Goal: Use online tool/utility: Utilize a website feature to perform a specific function

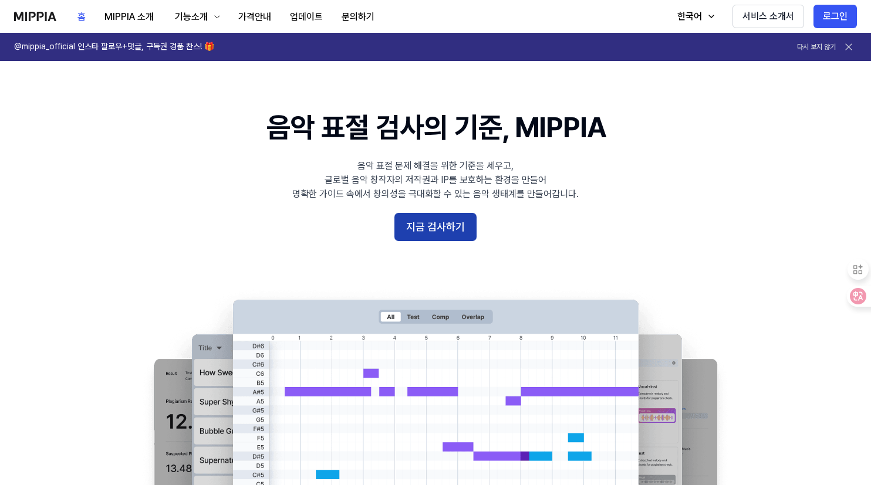
click at [444, 221] on button "지금 검사하기" at bounding box center [435, 227] width 82 height 28
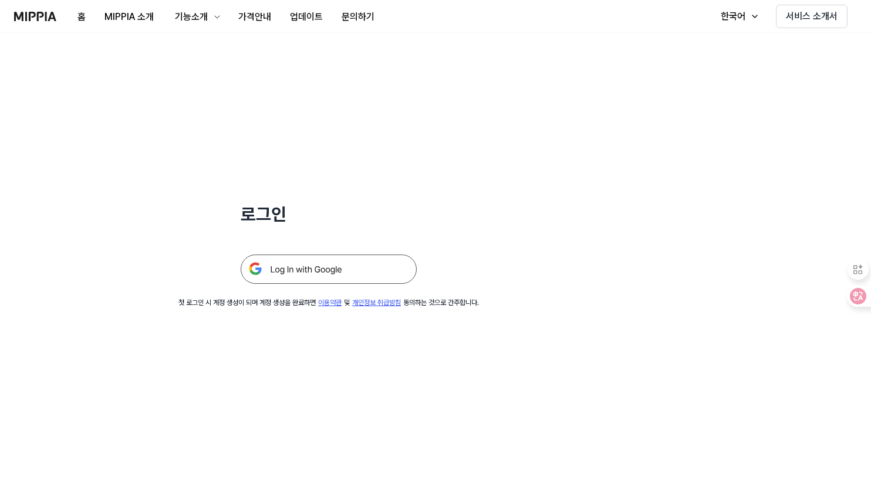
click at [359, 275] on img at bounding box center [329, 269] width 176 height 29
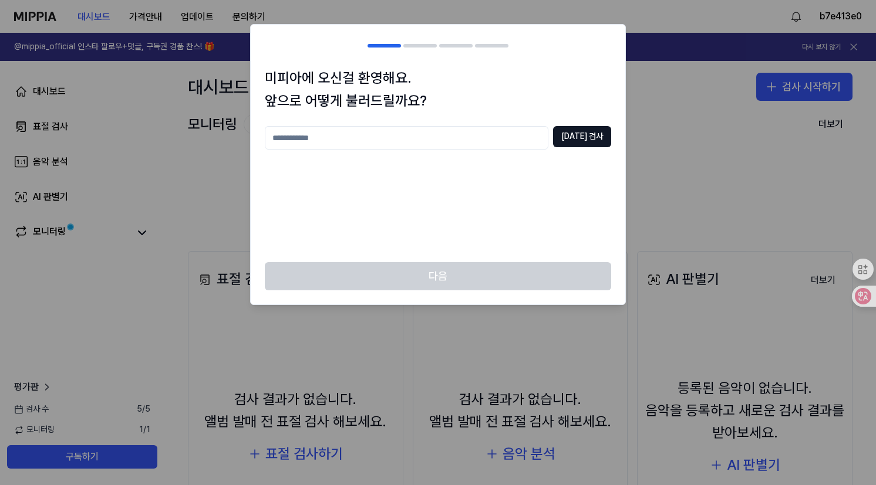
click at [343, 146] on input "text" at bounding box center [406, 137] width 283 height 23
click at [349, 141] on input "text" at bounding box center [406, 137] width 283 height 23
type input "*"
type input "***"
click at [570, 131] on button "중복 검사" at bounding box center [582, 136] width 58 height 21
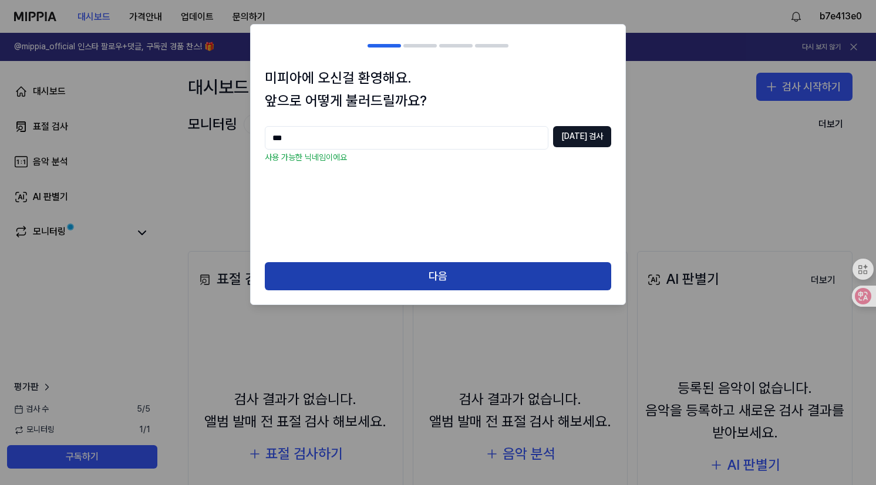
click at [427, 284] on button "다음" at bounding box center [438, 276] width 346 height 28
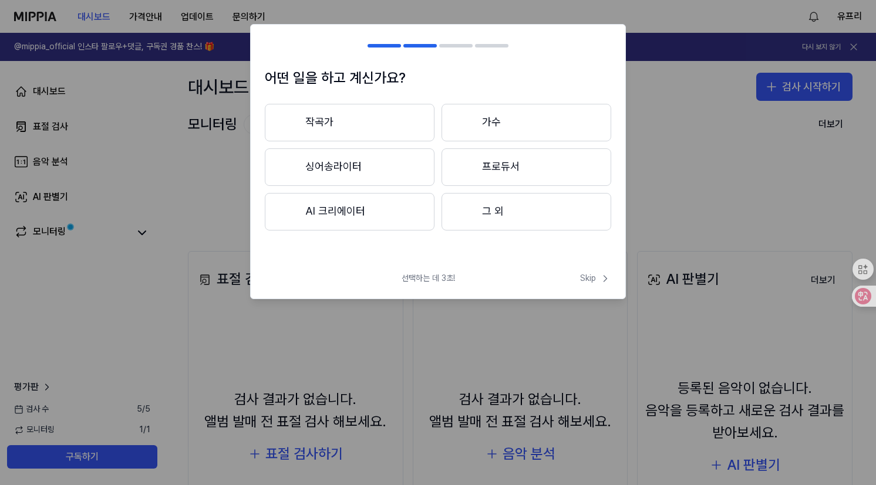
click at [357, 133] on button "작곡가" at bounding box center [350, 123] width 170 height 38
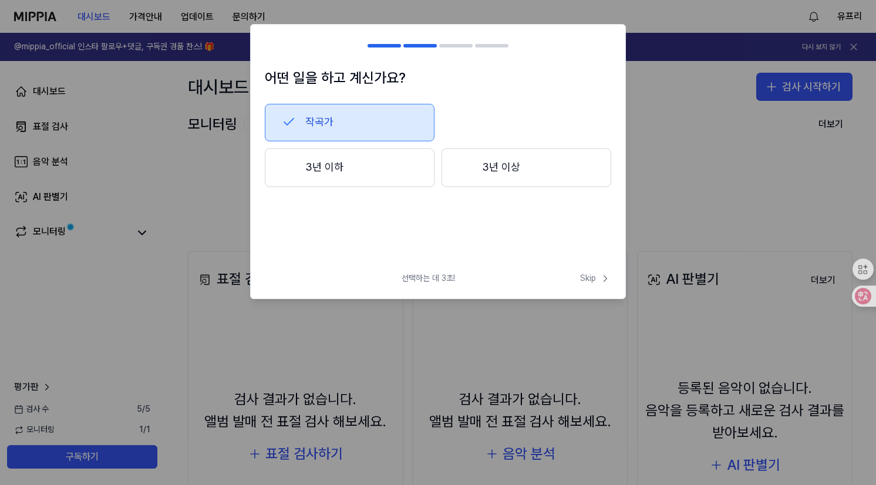
click at [337, 157] on button "3년 이하" at bounding box center [350, 167] width 170 height 39
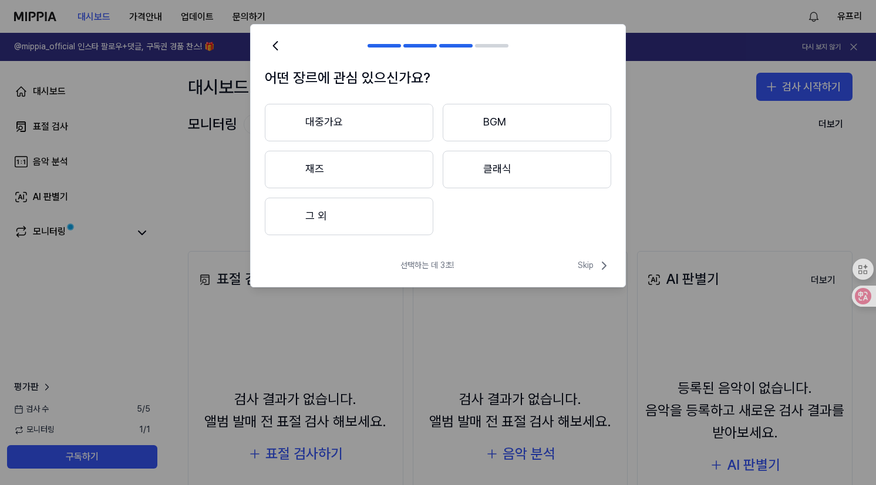
click at [366, 139] on button "대중가요" at bounding box center [349, 123] width 168 height 38
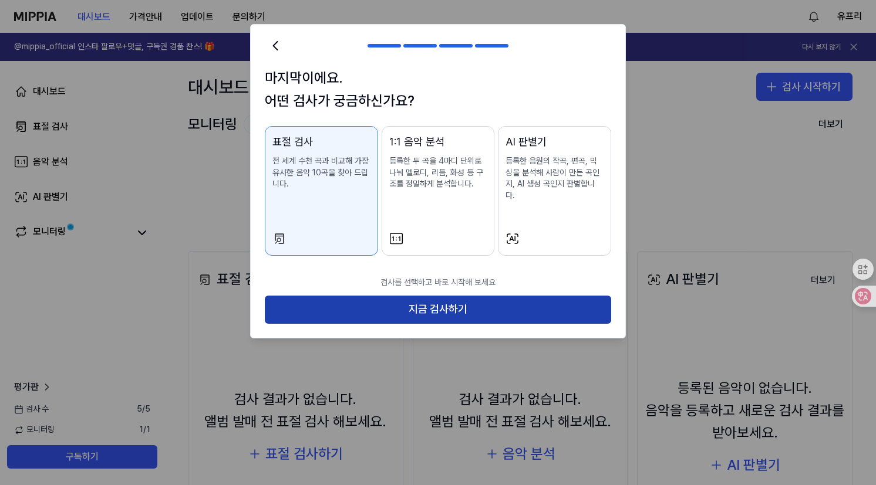
click at [356, 297] on button "지금 검사하기" at bounding box center [438, 310] width 346 height 28
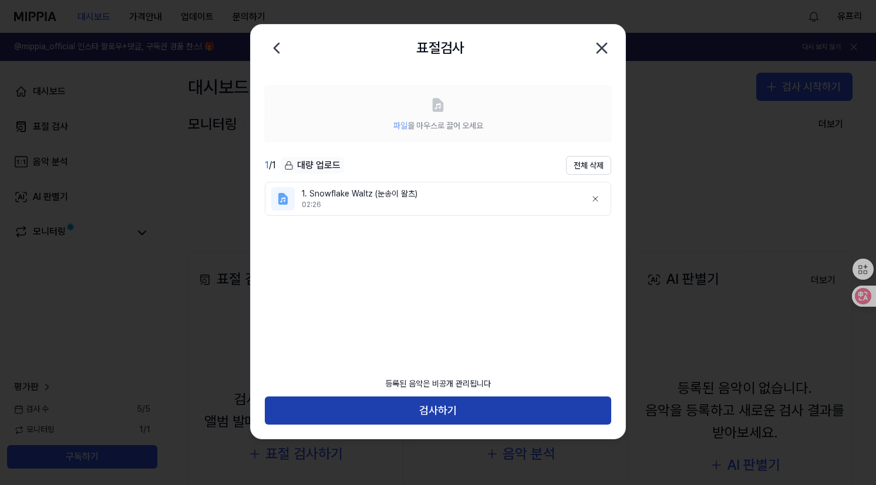
click at [392, 412] on button "검사하기" at bounding box center [438, 411] width 346 height 28
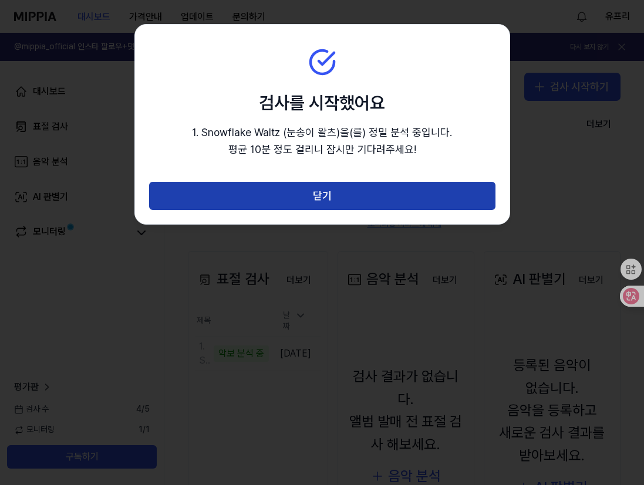
click at [388, 184] on button "닫기" at bounding box center [322, 196] width 346 height 28
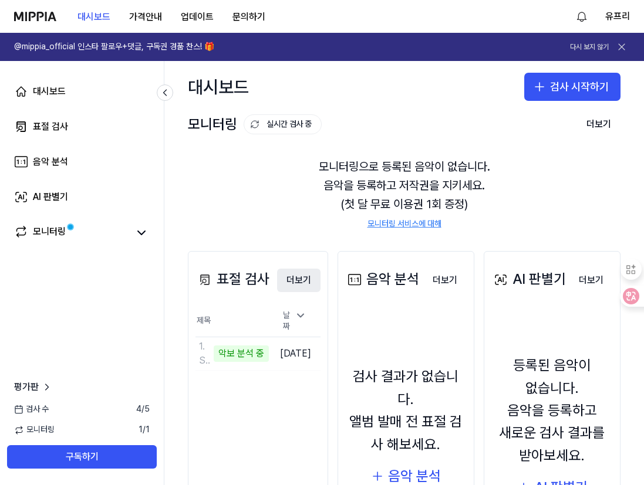
click at [305, 278] on button "더보기" at bounding box center [298, 280] width 43 height 23
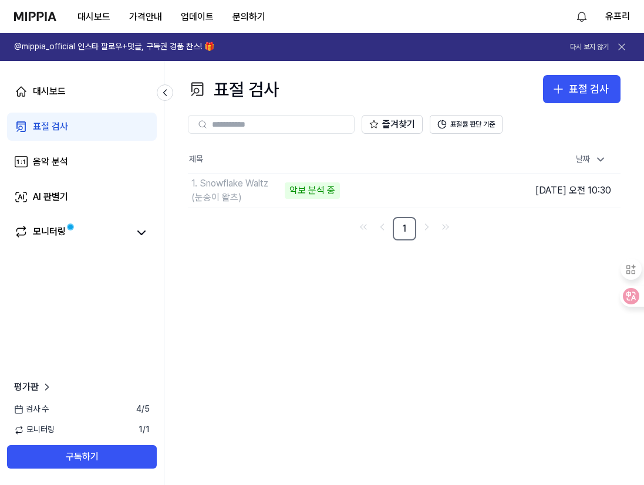
click at [539, 147] on th "날짜" at bounding box center [566, 160] width 108 height 28
click at [585, 94] on div "표절 검사" at bounding box center [589, 89] width 40 height 17
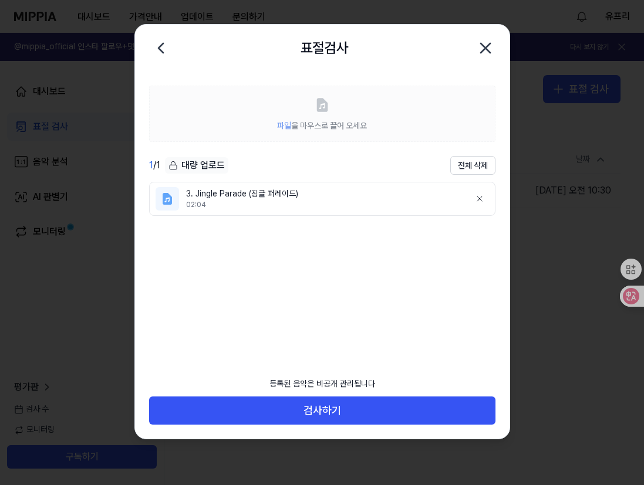
click at [400, 299] on ul "3. Jingle Parade (징글 퍼레이드) 02:04" at bounding box center [322, 267] width 346 height 171
click at [272, 203] on div "02:04" at bounding box center [323, 205] width 275 height 10
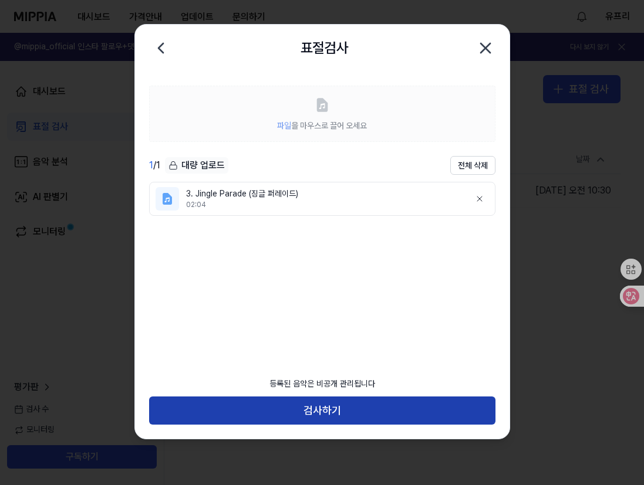
click at [340, 406] on button "검사하기" at bounding box center [322, 411] width 346 height 28
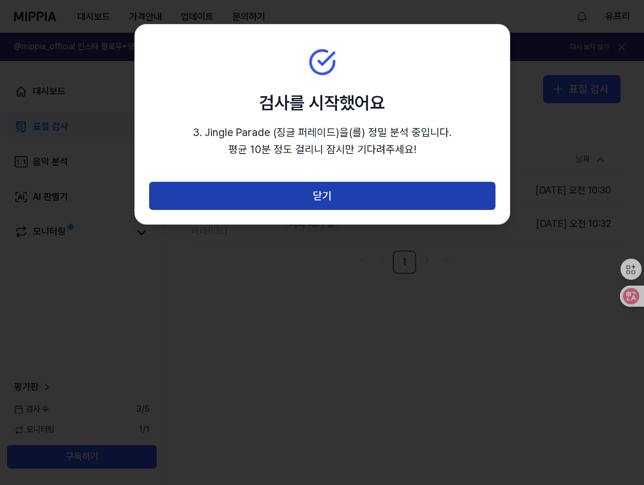
click at [394, 195] on button "닫기" at bounding box center [322, 196] width 346 height 28
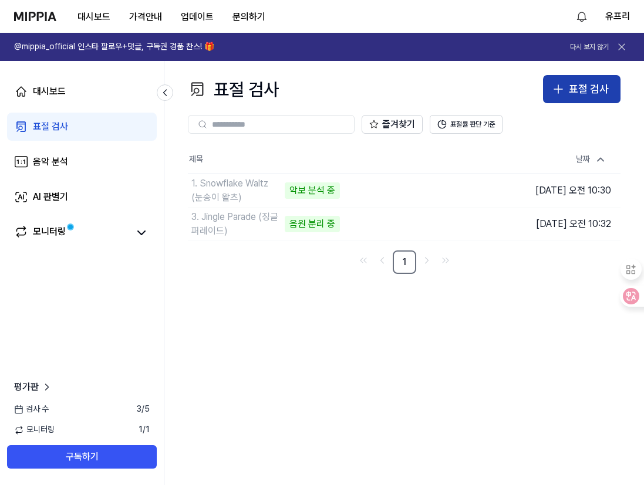
click at [586, 94] on div "표절 검사" at bounding box center [589, 89] width 40 height 17
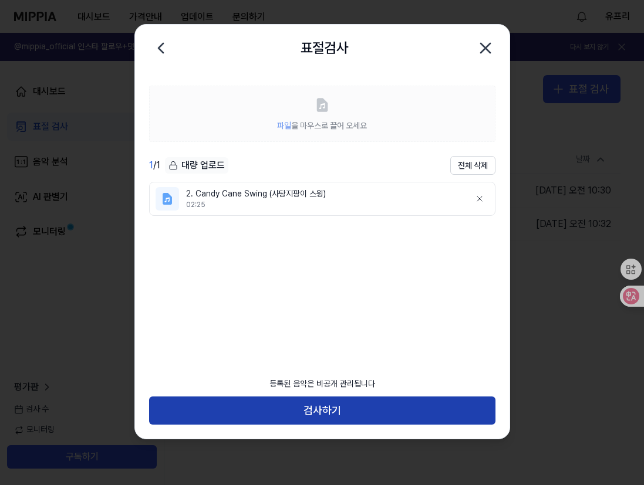
click at [318, 417] on button "검사하기" at bounding box center [322, 411] width 346 height 28
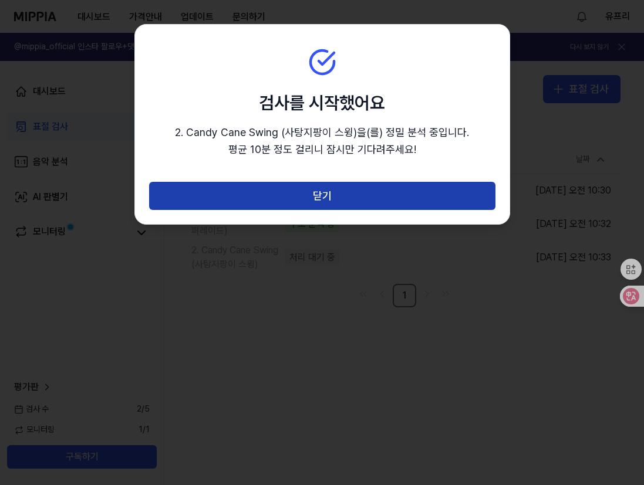
click at [415, 203] on button "닫기" at bounding box center [322, 196] width 346 height 28
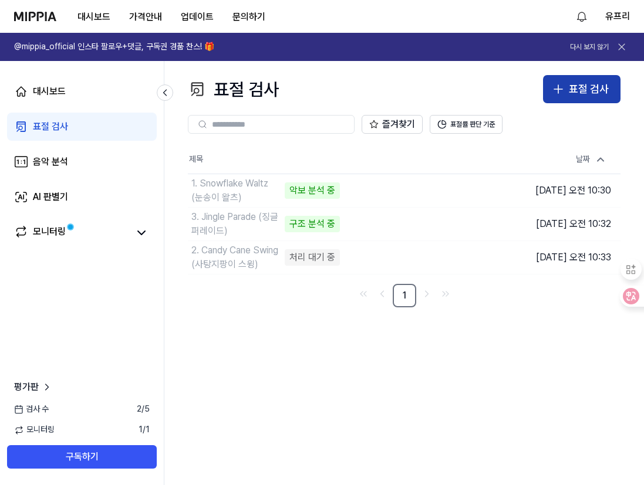
click at [560, 88] on icon "button" at bounding box center [558, 89] width 14 height 14
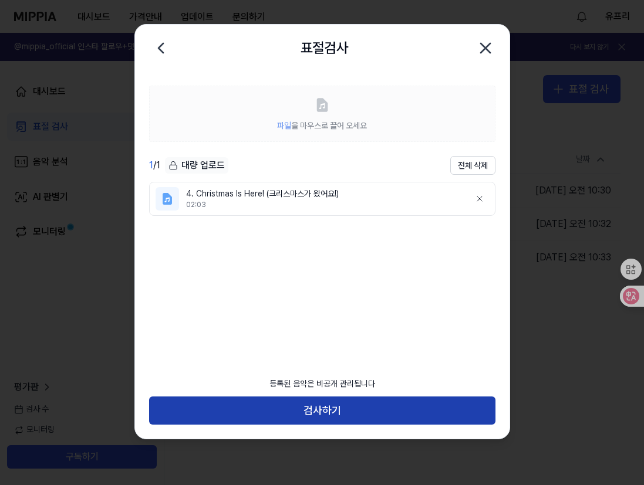
click at [290, 408] on button "검사하기" at bounding box center [322, 411] width 346 height 28
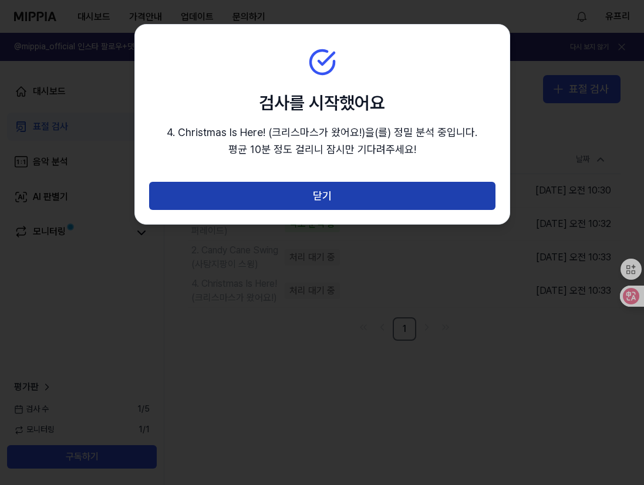
click at [404, 191] on button "닫기" at bounding box center [322, 196] width 346 height 28
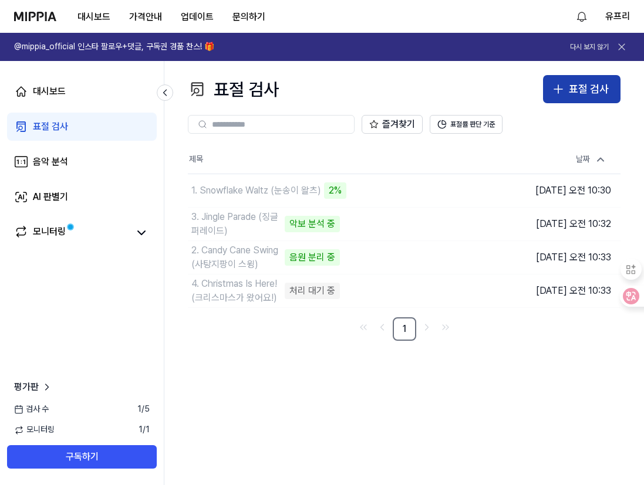
click at [554, 93] on icon "button" at bounding box center [558, 89] width 14 height 14
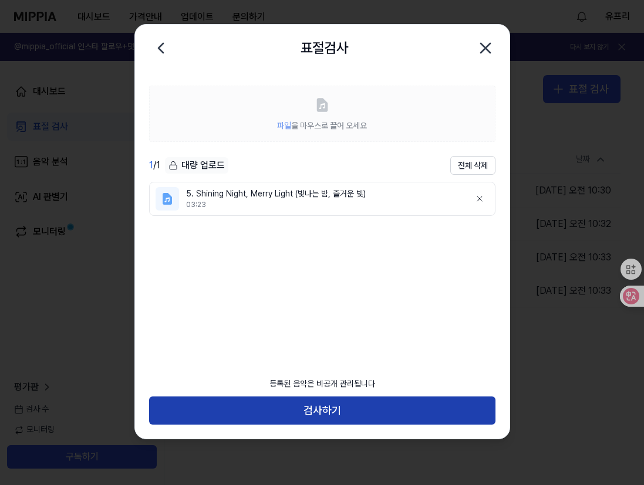
click at [347, 414] on button "검사하기" at bounding box center [322, 411] width 346 height 28
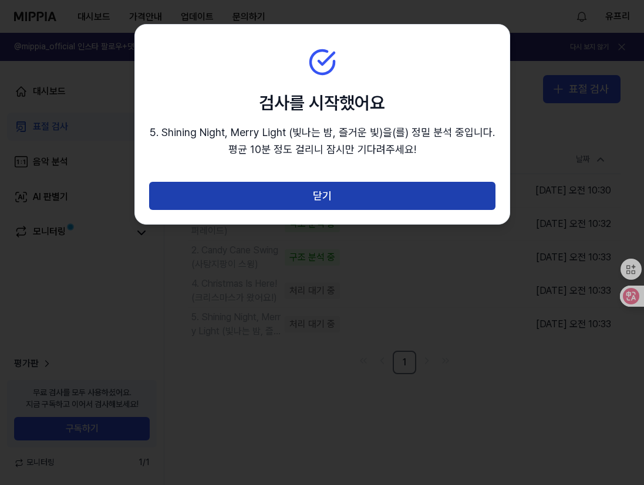
click at [361, 200] on button "닫기" at bounding box center [322, 196] width 346 height 28
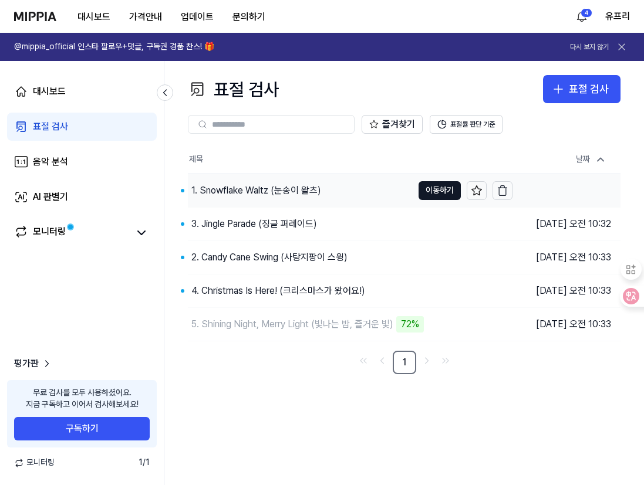
click at [280, 192] on div "1. Snowflake Waltz (눈송이 왈츠)" at bounding box center [256, 191] width 130 height 14
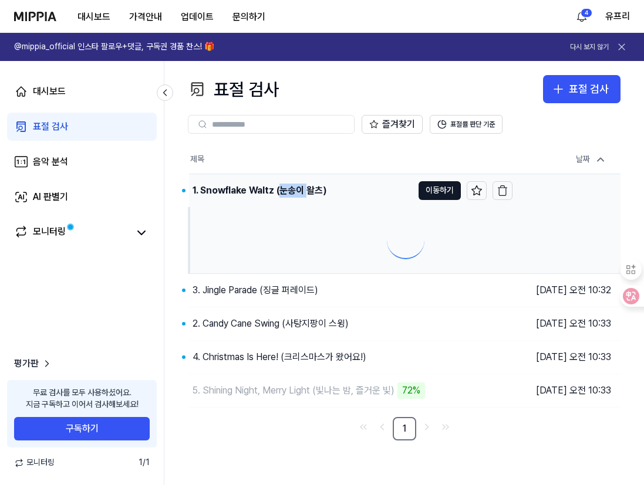
click at [280, 192] on div "1. Snowflake Waltz (눈송이 왈츠)" at bounding box center [259, 191] width 134 height 14
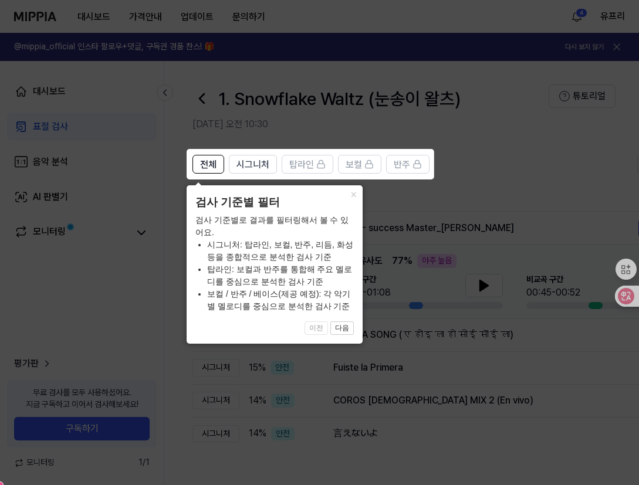
click at [352, 197] on button "×" at bounding box center [353, 193] width 19 height 16
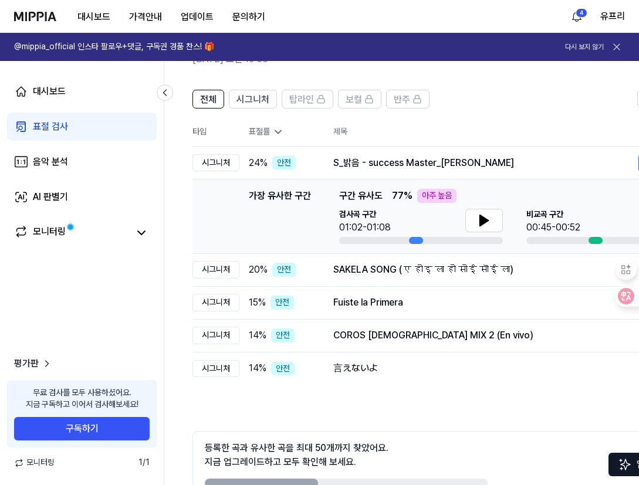
scroll to position [61, 0]
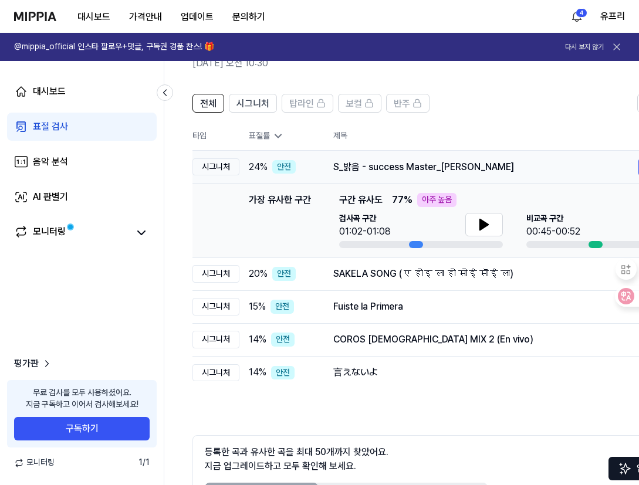
click at [518, 168] on div "S_밝음 - success Master_김정민" at bounding box center [485, 167] width 305 height 14
click at [506, 128] on th "제목" at bounding box center [516, 136] width 366 height 28
click at [491, 218] on button at bounding box center [484, 224] width 38 height 23
click at [212, 107] on span "전체" at bounding box center [208, 104] width 16 height 14
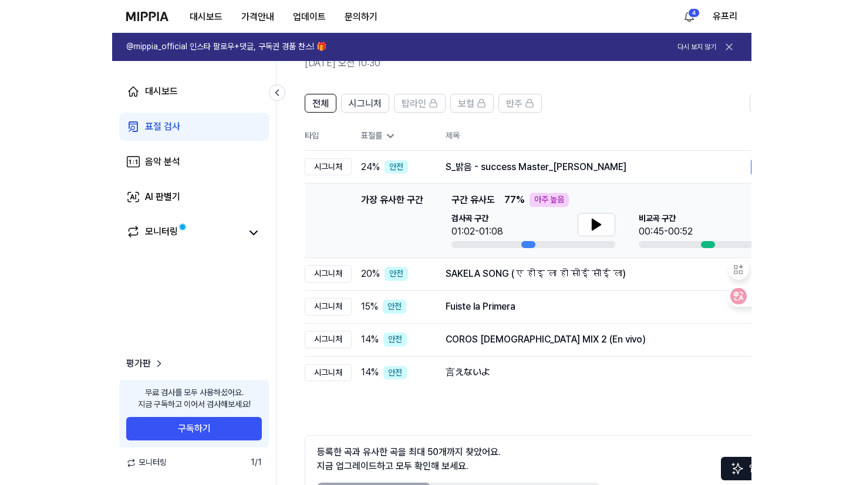
scroll to position [0, 0]
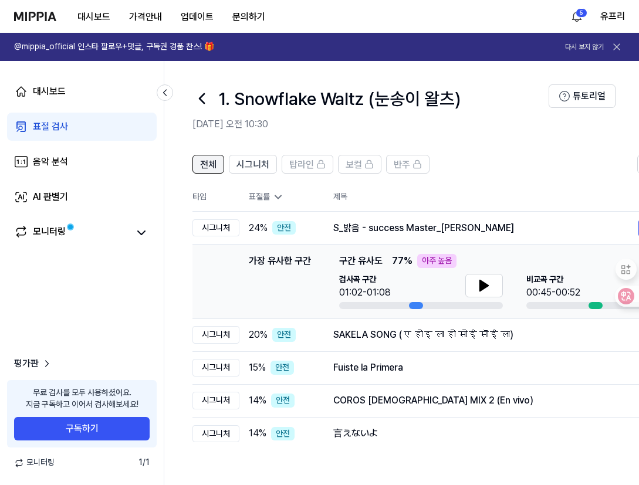
click at [212, 167] on span "전체" at bounding box center [208, 165] width 16 height 14
click at [212, 165] on span "전체" at bounding box center [208, 165] width 16 height 14
click at [158, 94] on button at bounding box center [165, 93] width 16 height 16
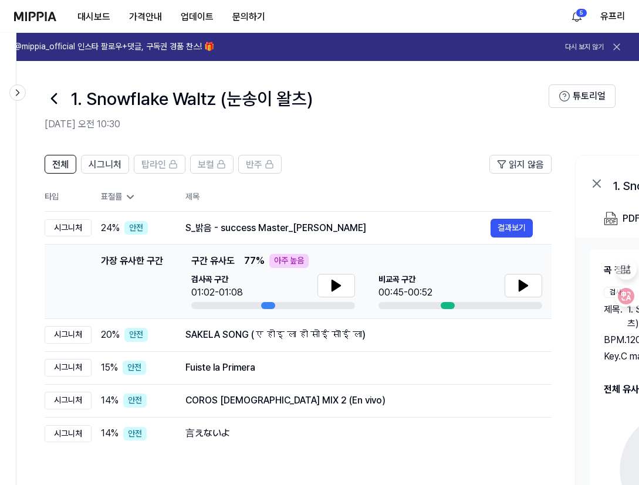
click at [130, 199] on icon at bounding box center [130, 197] width 12 height 12
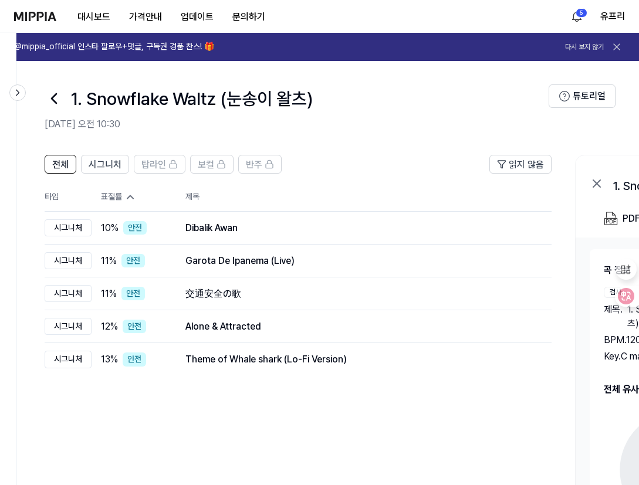
click at [58, 96] on icon at bounding box center [54, 98] width 19 height 19
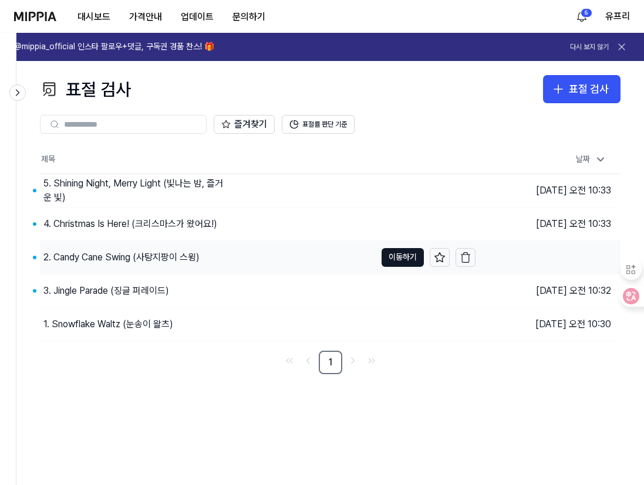
click at [104, 259] on div "2. Candy Cane Swing (사탕지팡이 스윙)" at bounding box center [121, 258] width 156 height 14
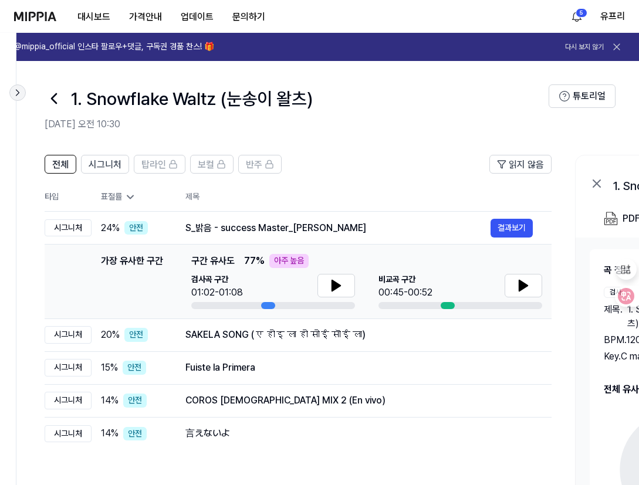
click at [17, 91] on icon at bounding box center [17, 93] width 3 height 6
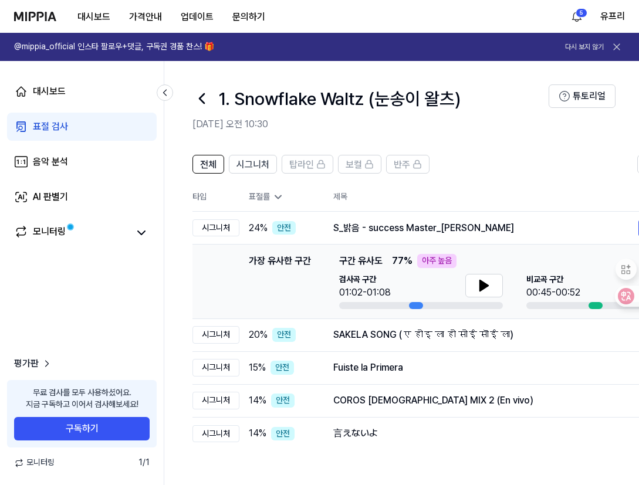
click at [163, 92] on icon at bounding box center [165, 93] width 12 height 12
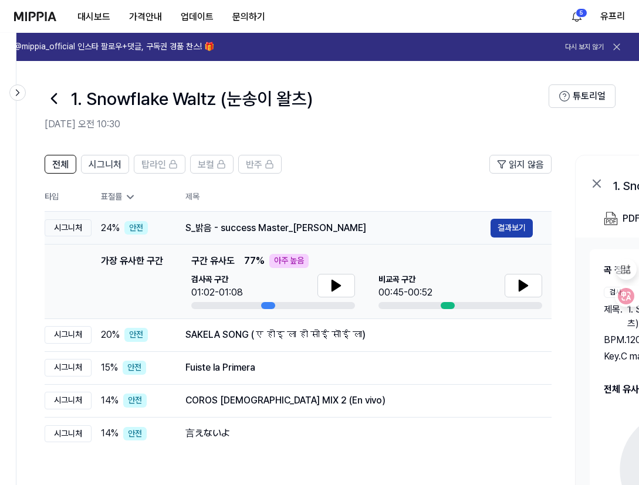
click at [520, 225] on button "결과보기" at bounding box center [512, 228] width 42 height 19
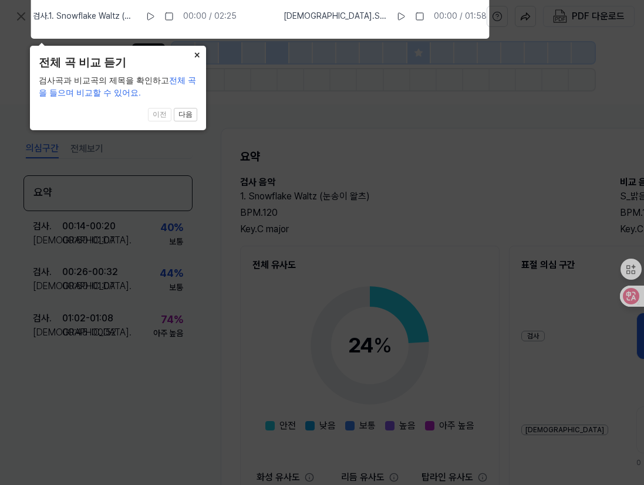
click at [194, 53] on button "×" at bounding box center [196, 54] width 19 height 16
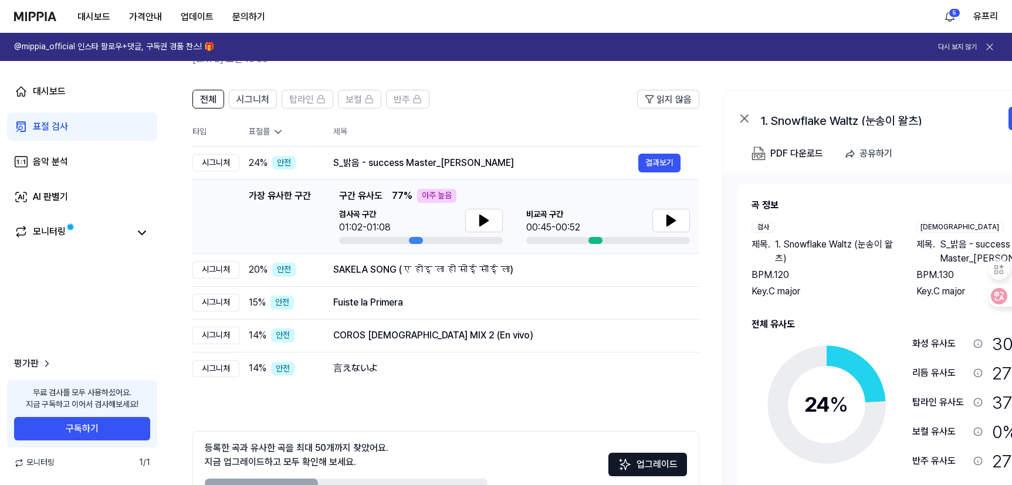
scroll to position [64, 0]
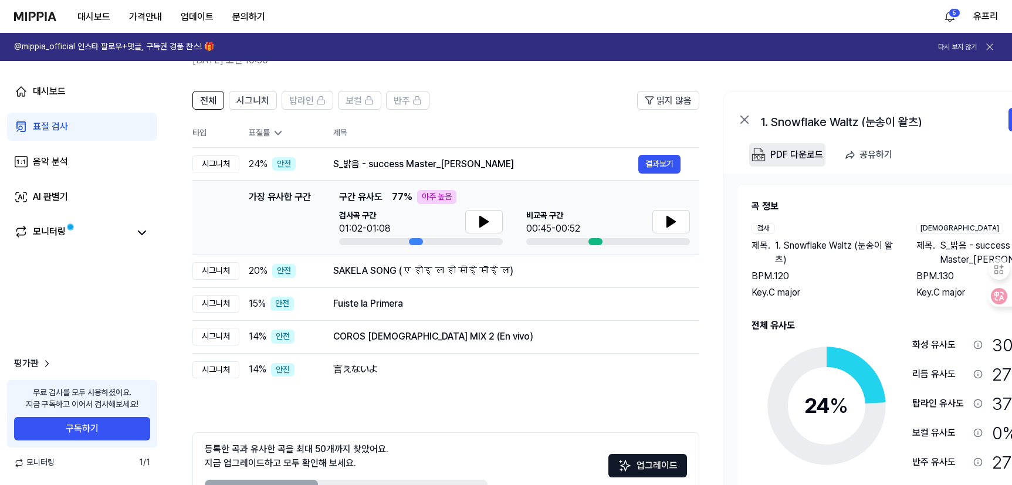
click at [783, 151] on div "PDF 다운로드" at bounding box center [797, 154] width 53 height 15
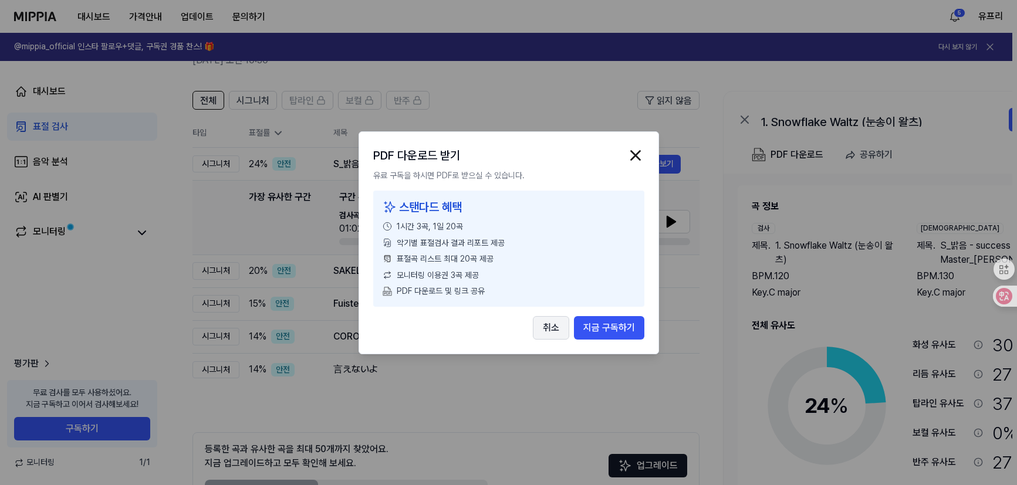
click at [555, 328] on button "취소" at bounding box center [551, 327] width 36 height 23
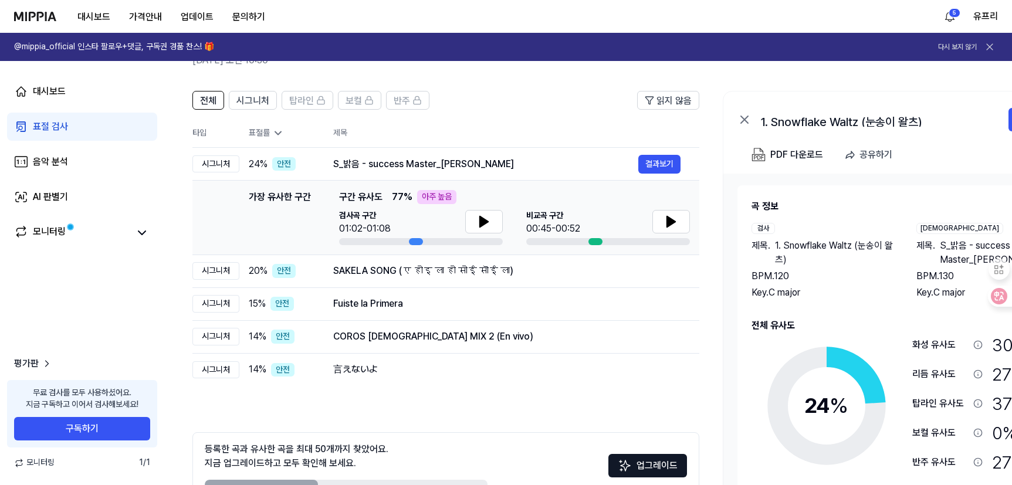
click at [472, 420] on div "전체 시그니처 탑라인 보컬 반주 읽지 않음 전체 시그니처 탑라인 보컬 반주 타입 표절률 제목 표절률 읽지 않음 시그니처 24 % 안전 S_밝음…" at bounding box center [445, 311] width 507 height 441
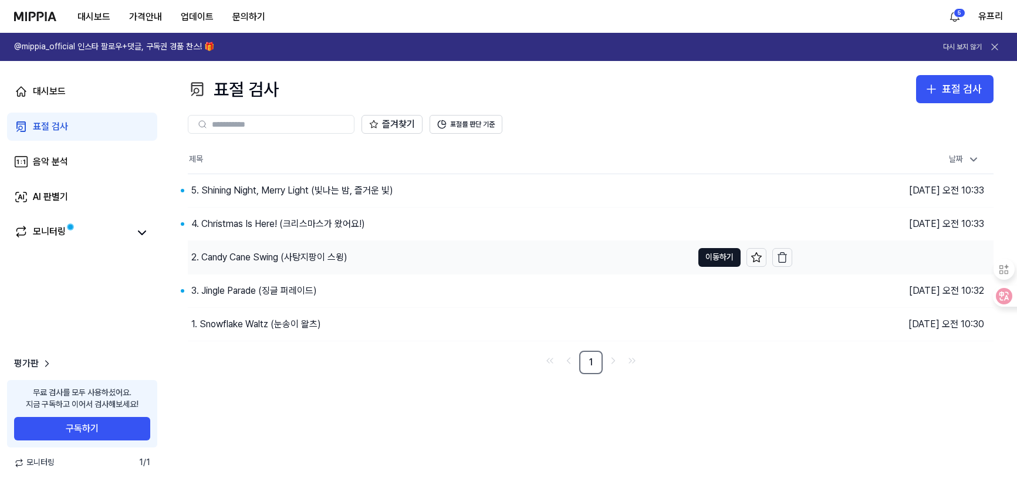
click at [214, 259] on div "2. Candy Cane Swing (사탕지팡이 스윙)" at bounding box center [269, 258] width 156 height 14
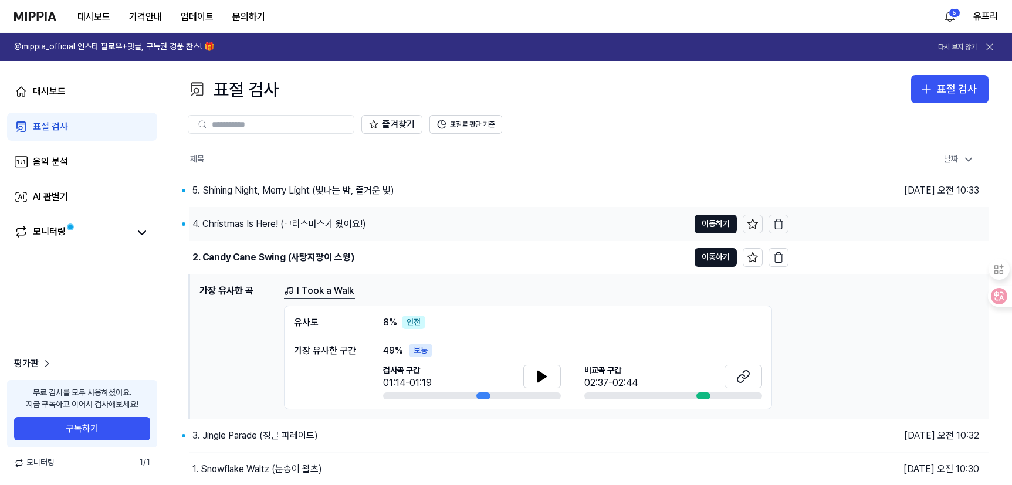
click at [215, 226] on div "4. Christmas Is Here! (크리스마스가 왔어요!)" at bounding box center [279, 224] width 174 height 14
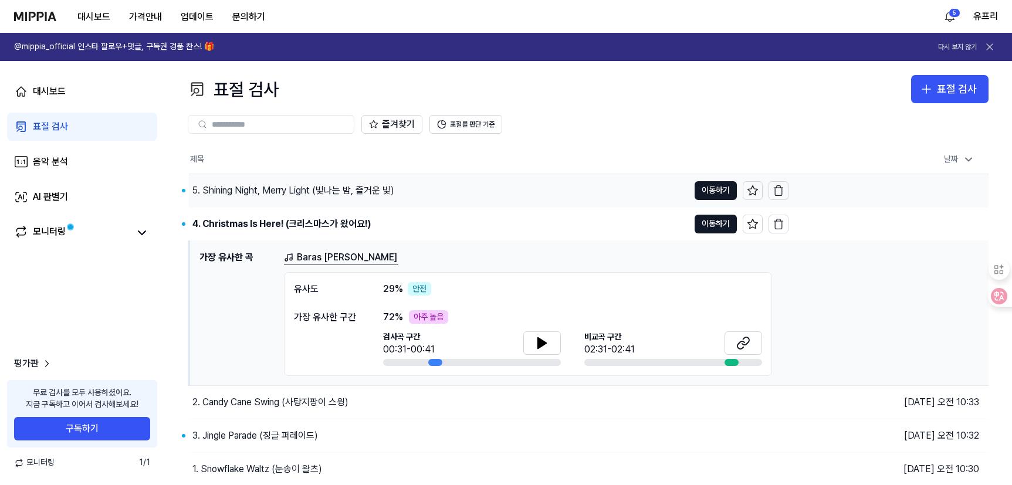
click at [234, 195] on div "5. Shining Night, Merry Light (빛나는 밤, 즐거운 빛)" at bounding box center [293, 191] width 202 height 14
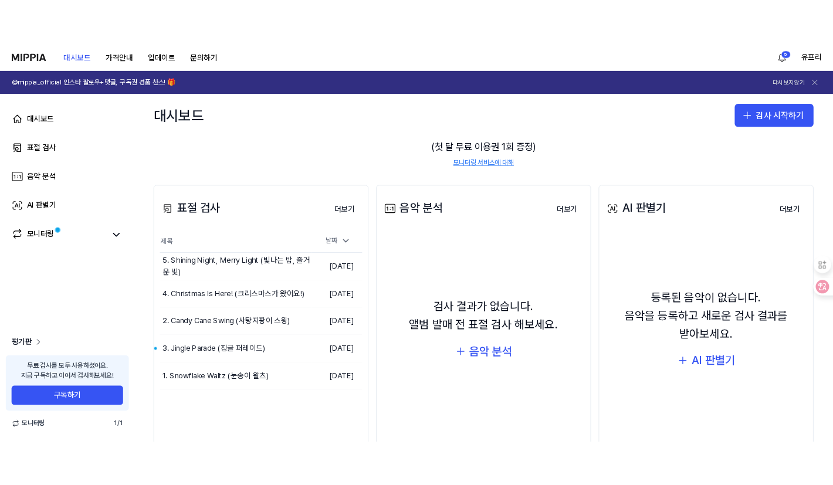
scroll to position [74, 0]
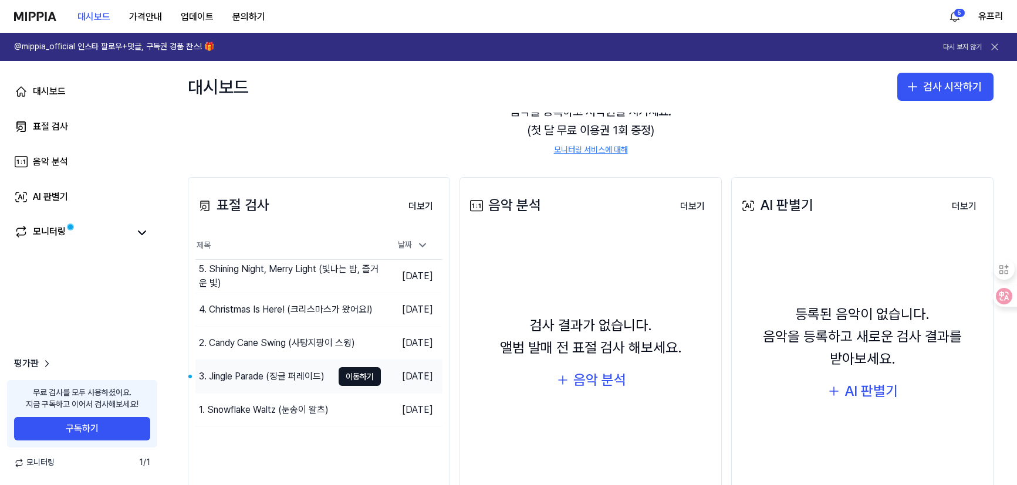
click at [258, 370] on div "3. Jingle Parade (징글 퍼레이드)" at bounding box center [262, 377] width 126 height 14
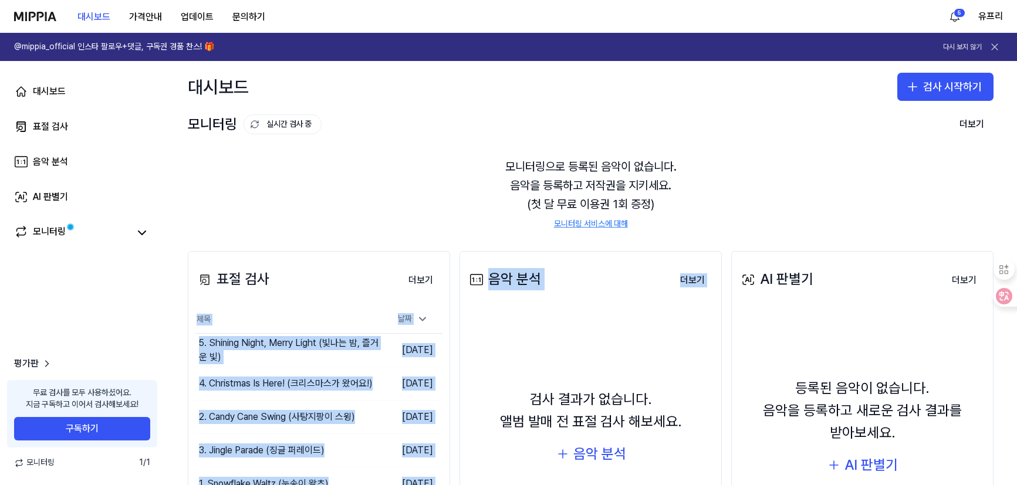
drag, startPoint x: 451, startPoint y: 282, endPoint x: 455, endPoint y: 339, distance: 56.5
click at [455, 339] on div "표절 검사 더보기 표절 검사 제목 날짜 5. Shining Night, Merry Light (빛나는 밤, 즐거운 빛) 이동하기 2025.10…" at bounding box center [590, 419] width 853 height 383
drag, startPoint x: 455, startPoint y: 339, endPoint x: 452, endPoint y: 332, distance: 7.6
click at [452, 332] on div "표절 검사 더보기 표절 검사 제목 날짜 5. Shining Night, Merry Light (빛나는 밤, 즐거운 빛) 이동하기 2025.10…" at bounding box center [590, 419] width 853 height 383
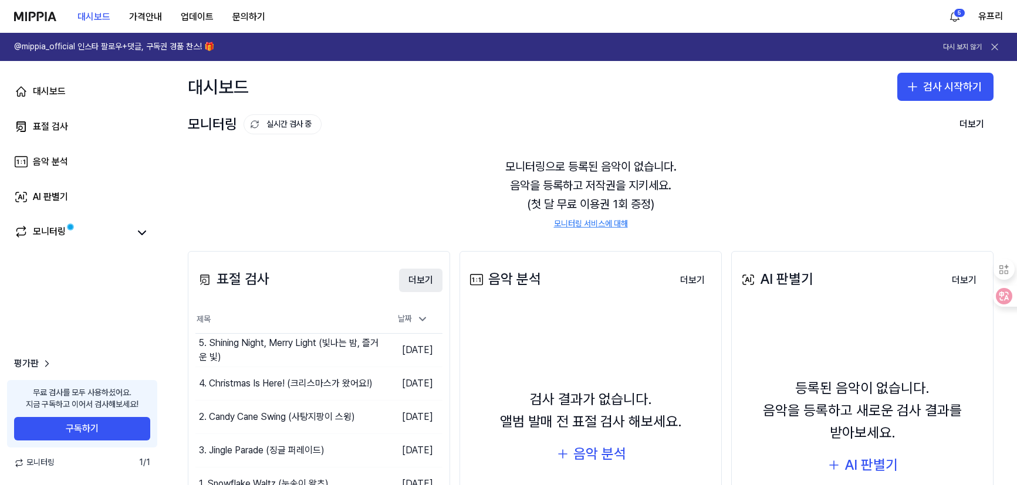
click at [425, 278] on button "더보기" at bounding box center [420, 280] width 43 height 23
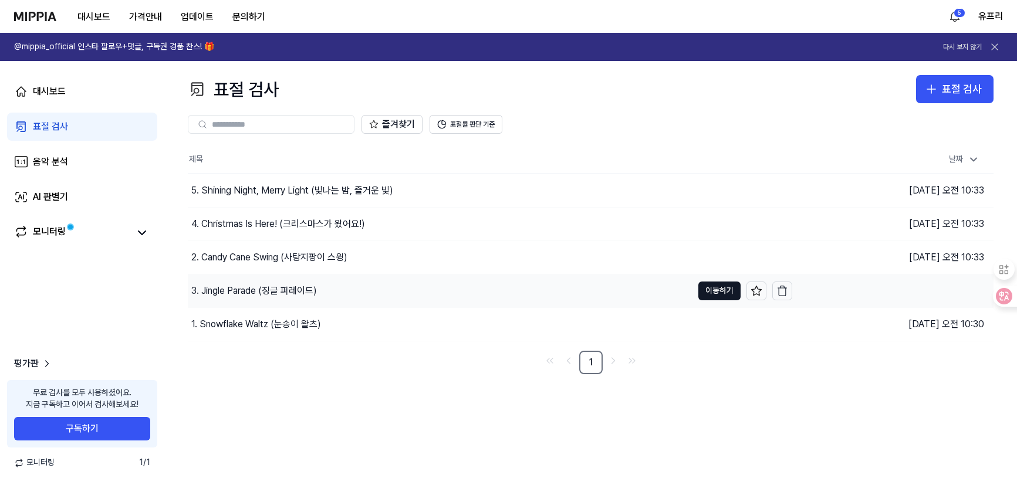
click at [217, 289] on div "3. Jingle Parade (징글 퍼레이드)" at bounding box center [254, 291] width 126 height 14
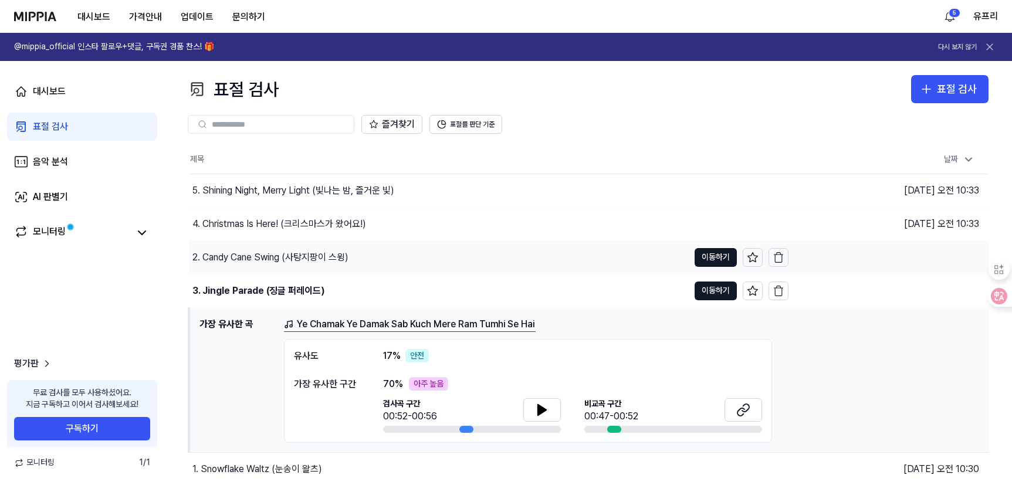
click at [242, 259] on div "2. Candy Cane Swing (사탕지팡이 스윙)" at bounding box center [270, 258] width 156 height 14
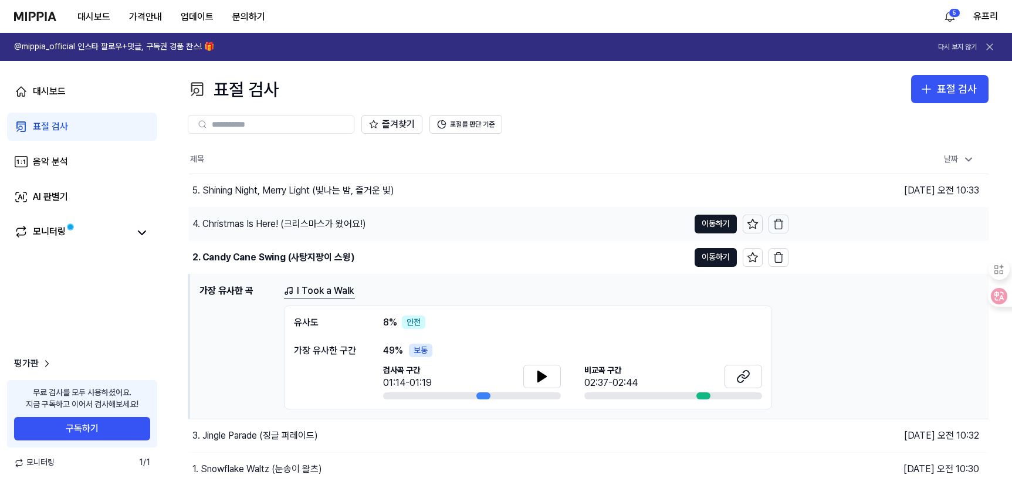
click at [249, 227] on div "4. Christmas Is Here! (크리스마스가 왔어요!)" at bounding box center [279, 224] width 174 height 14
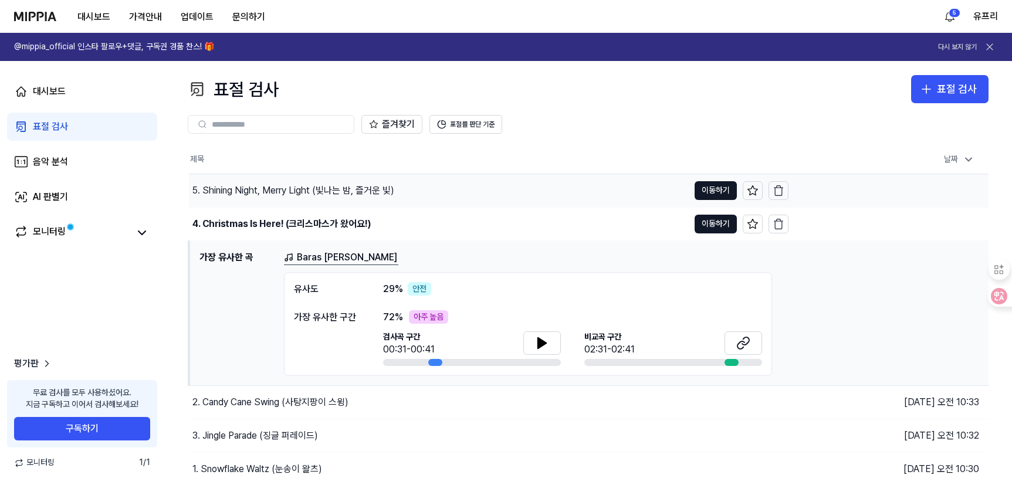
click at [257, 191] on div "5. Shining Night, Merry Light (빛나는 밤, 즐거운 빛)" at bounding box center [293, 191] width 202 height 14
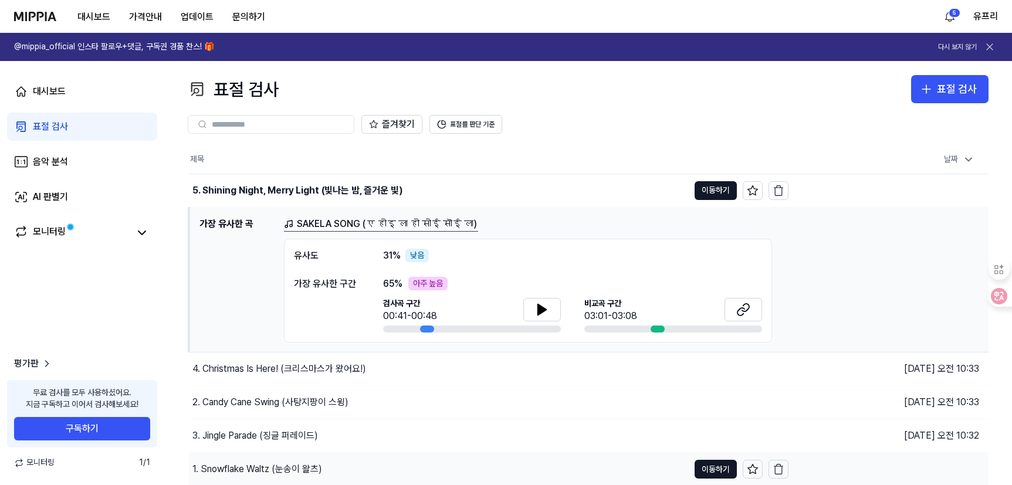
click at [248, 467] on div "1. Snowflake Waltz (눈송이 왈츠)" at bounding box center [257, 469] width 130 height 14
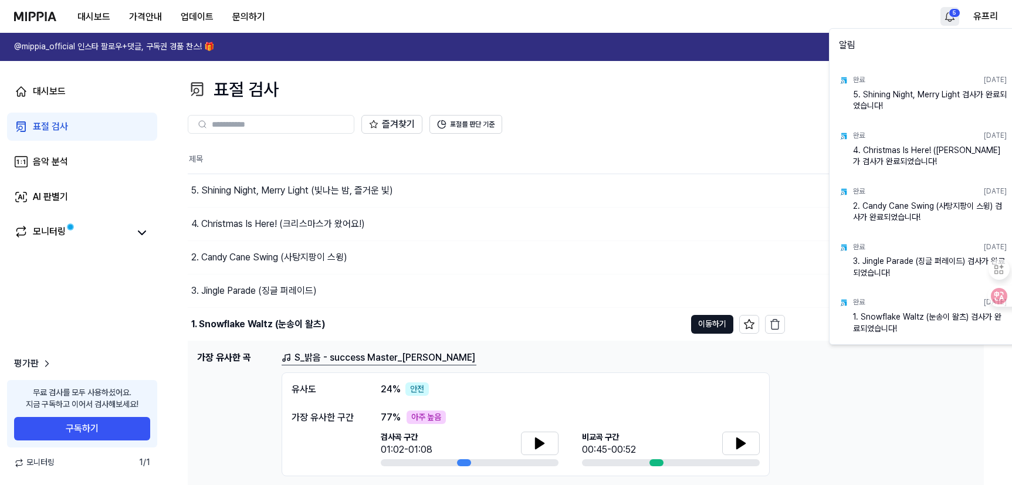
click at [875, 18] on html "대시보드 가격안내 업데이트 문의하기 5 유프리 @mippia_official 인스타 팔로우+댓글, 구독권 경품 찬스! 🎁 다시 보지 않기 대시…" at bounding box center [506, 242] width 1012 height 485
click at [763, 132] on html "대시보드 가격안내 업데이트 문의하기 유프리 @mippia_official 인스타 팔로우+댓글, 구독권 경품 찬스! 🎁 다시 보지 않기 대시보드…" at bounding box center [508, 242] width 1017 height 485
